Goal: Navigation & Orientation: Find specific page/section

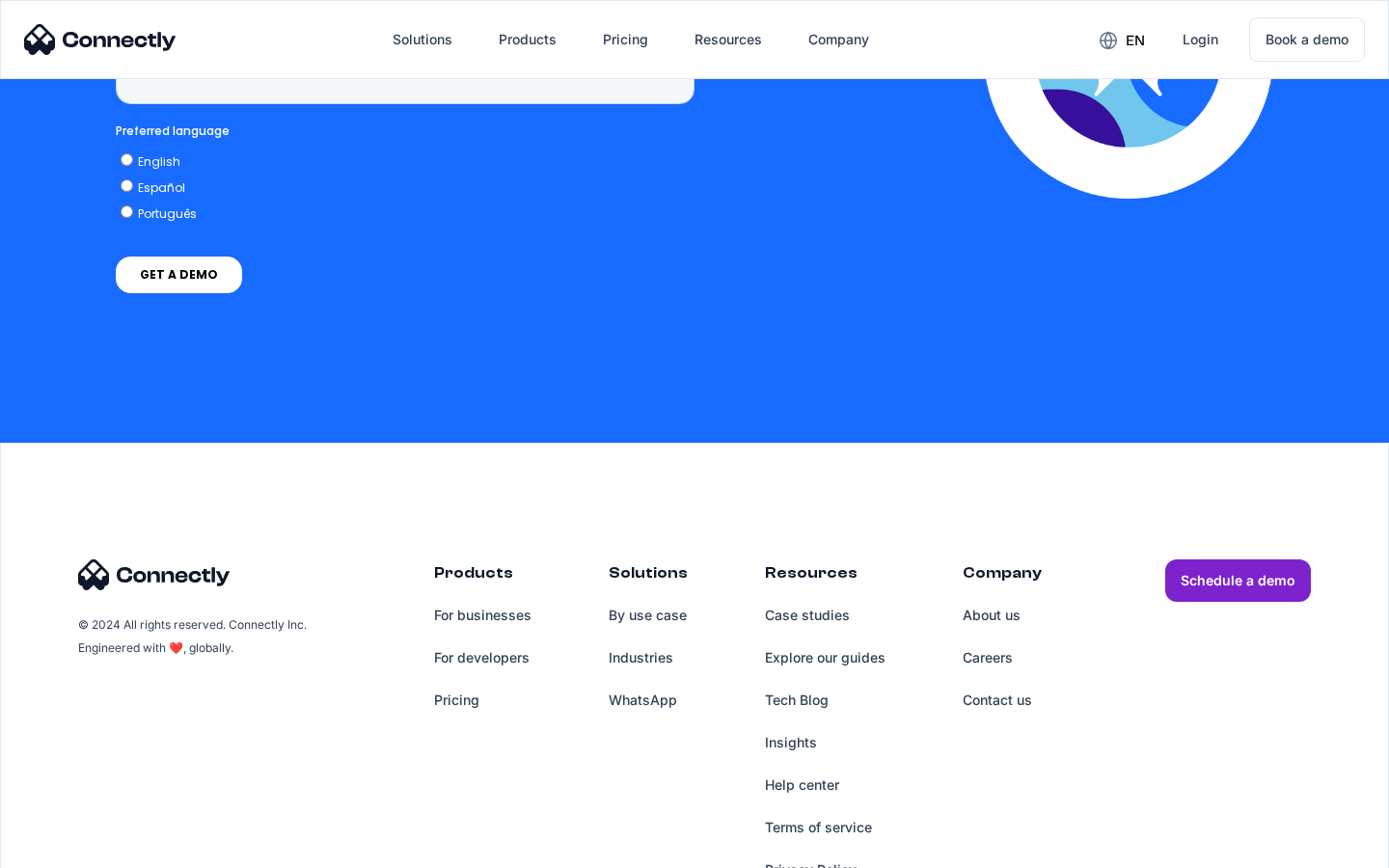
scroll to position [7949, 0]
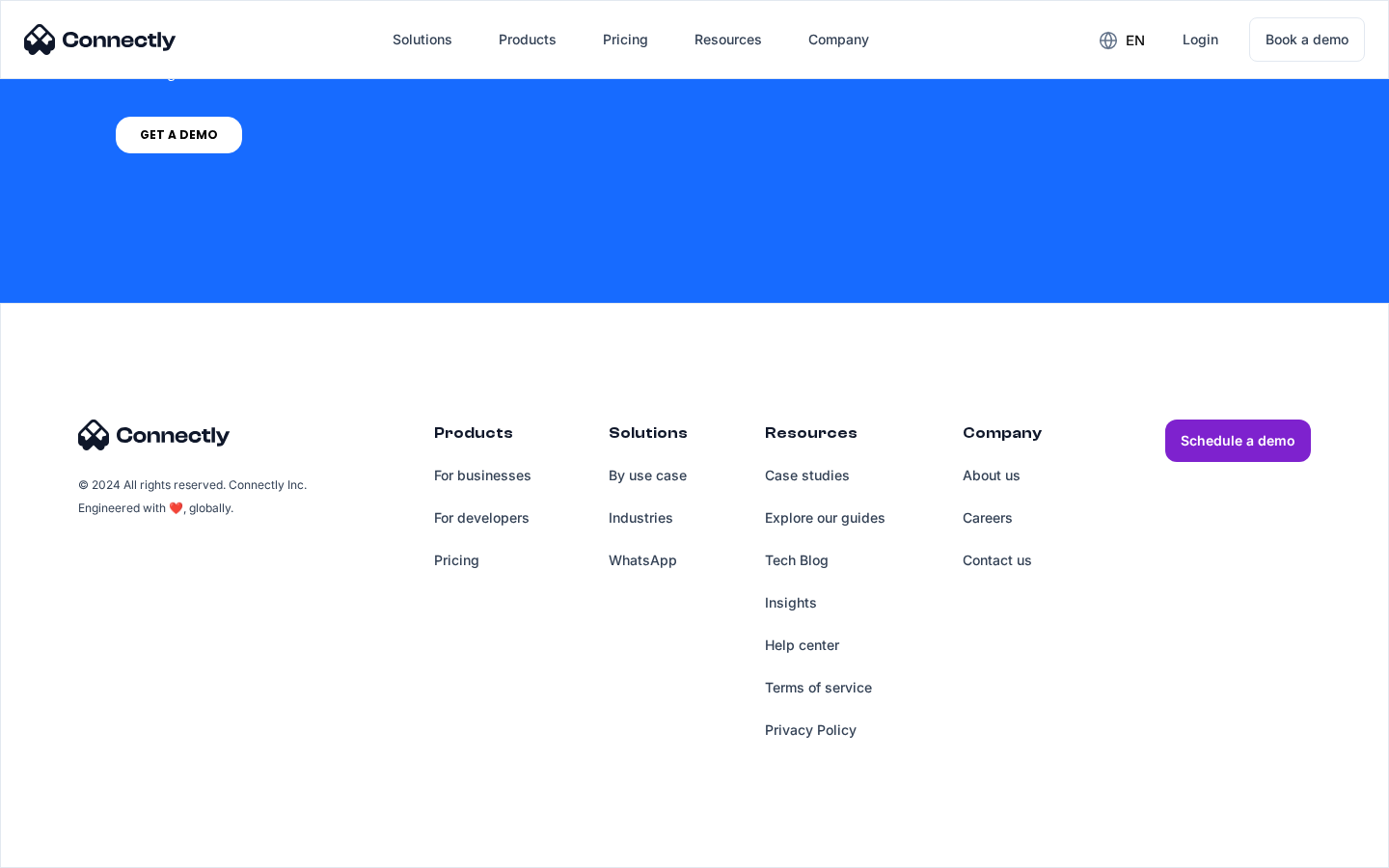
scroll to position [1462, 0]
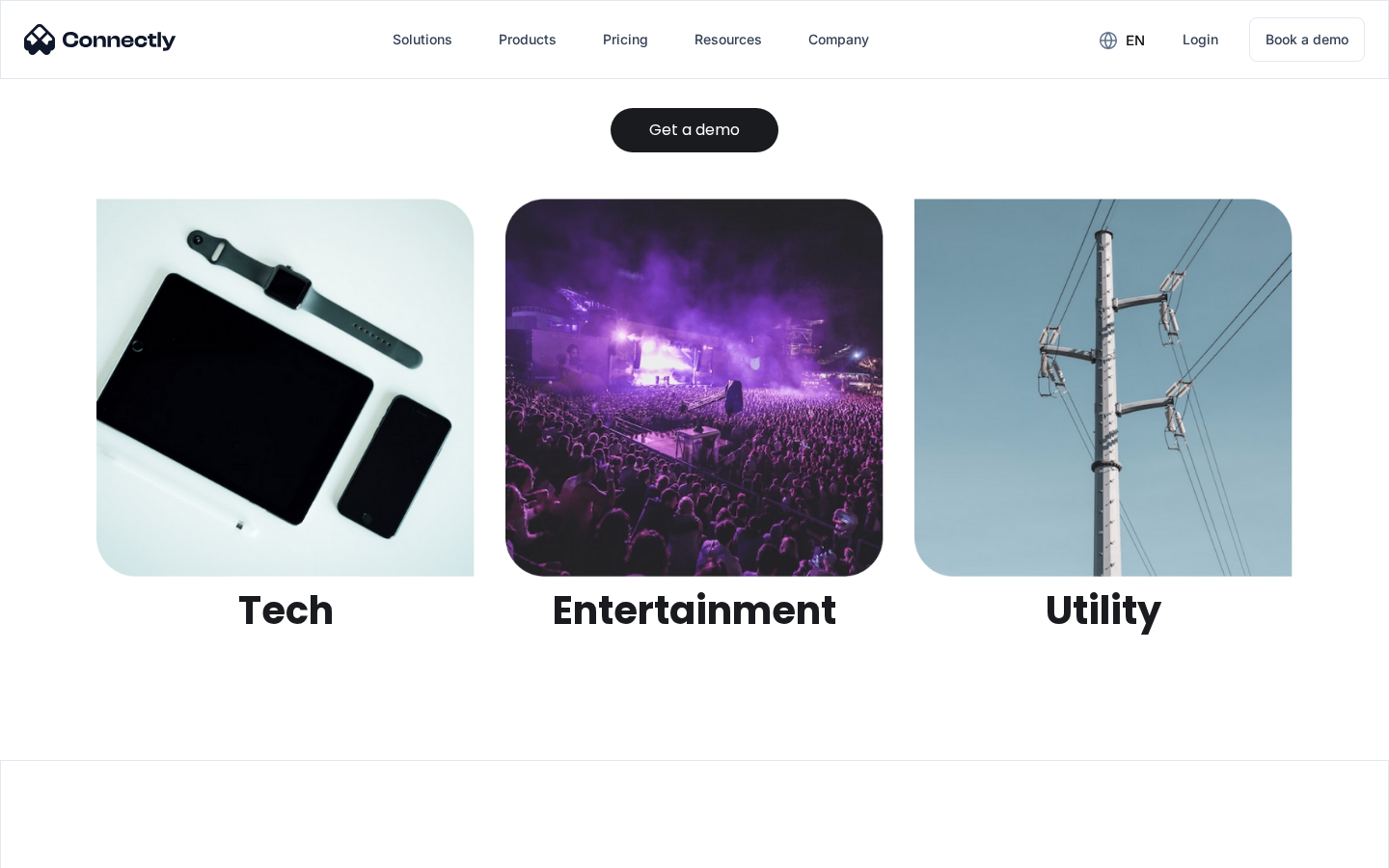
scroll to position [6084, 0]
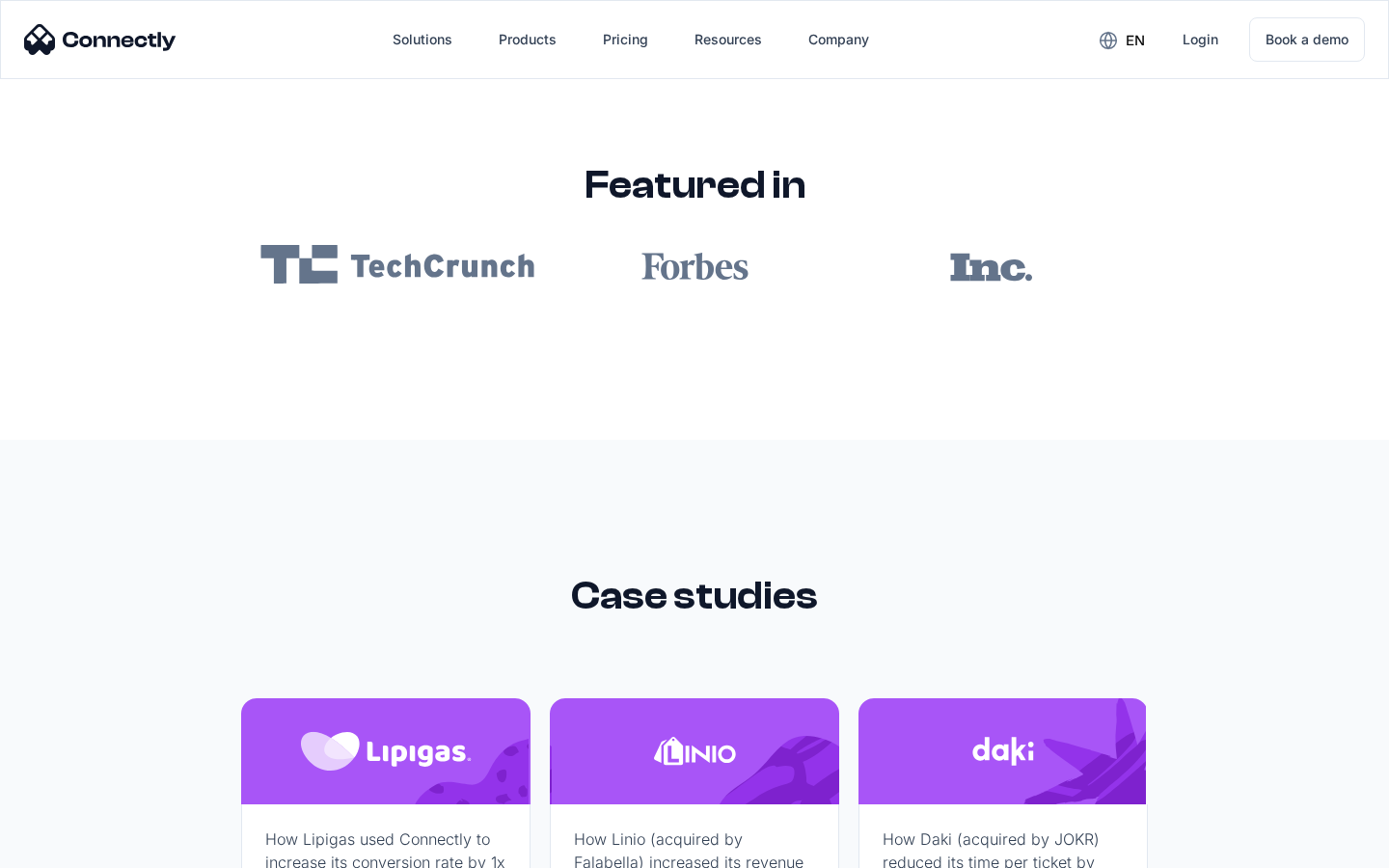
scroll to position [11549, 0]
